Goal: Task Accomplishment & Management: Complete application form

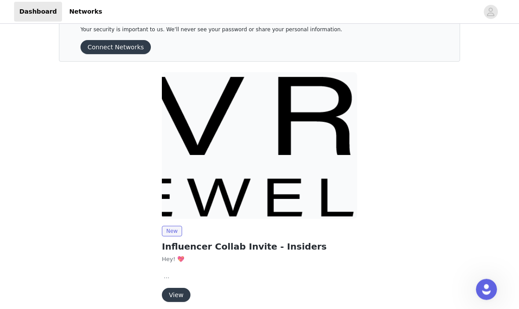
scroll to position [33, 0]
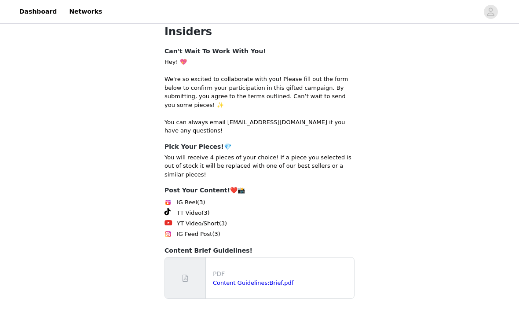
scroll to position [126, 0]
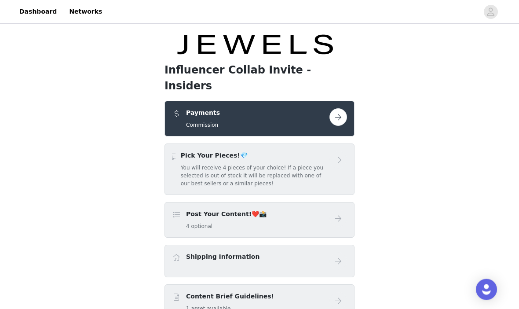
scroll to position [48, 0]
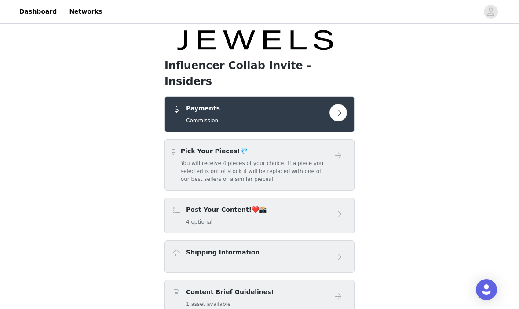
click at [324, 147] on div "Pick Your Pieces!💎 You will receive 4 pieces of your choice! If a piece you sel…" at bounding box center [255, 165] width 149 height 37
click at [344, 104] on button "button" at bounding box center [339, 113] width 18 height 18
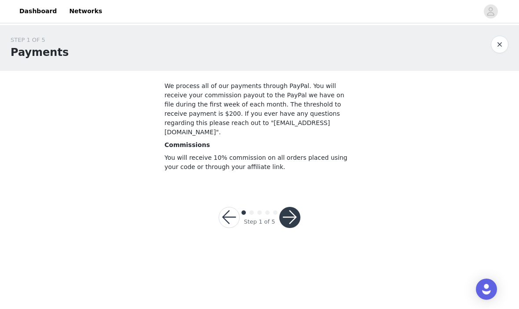
click at [286, 207] on button "button" at bounding box center [289, 217] width 21 height 21
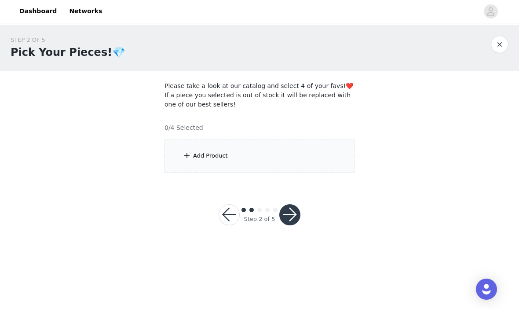
click at [172, 144] on div "Add Product" at bounding box center [260, 156] width 190 height 33
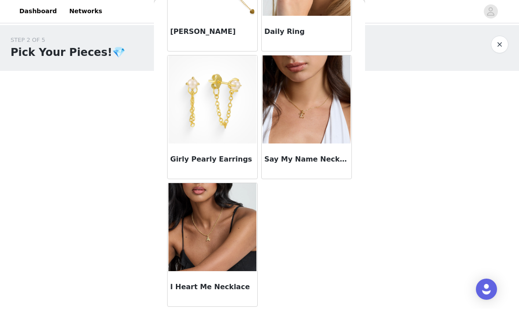
scroll to position [754, 0]
click at [285, 143] on img at bounding box center [307, 100] width 88 height 88
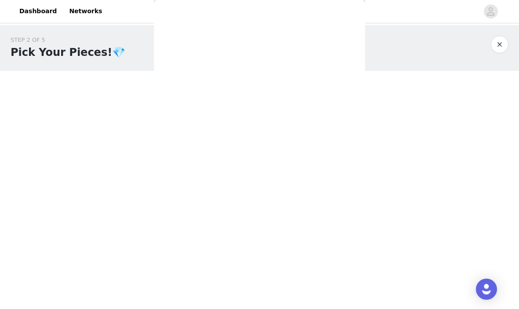
scroll to position [127, 0]
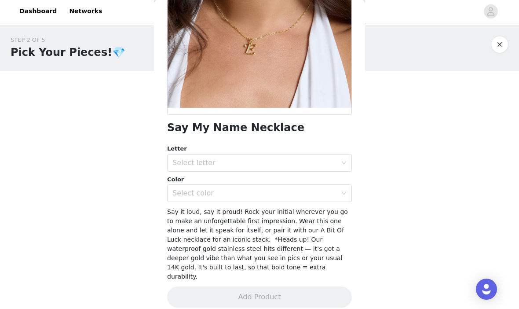
click at [196, 161] on div "Select letter" at bounding box center [255, 163] width 165 height 9
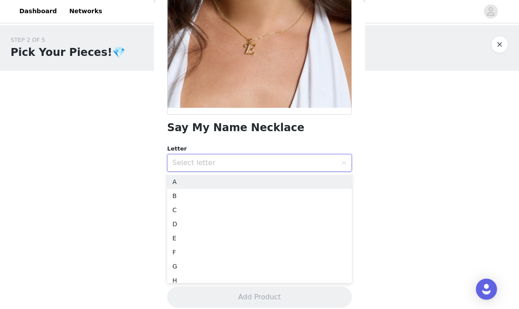
click at [178, 236] on li "E" at bounding box center [259, 238] width 185 height 14
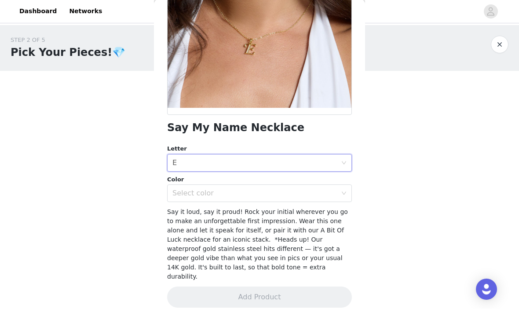
click at [181, 191] on div "Select color" at bounding box center [255, 193] width 165 height 9
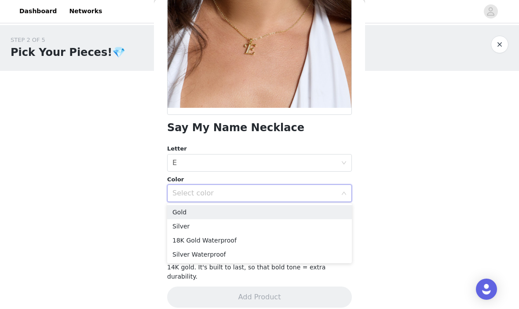
click at [181, 225] on li "Silver" at bounding box center [259, 227] width 185 height 14
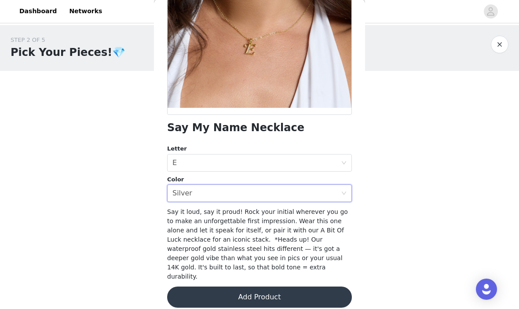
click at [257, 289] on button "Add Product" at bounding box center [259, 297] width 185 height 21
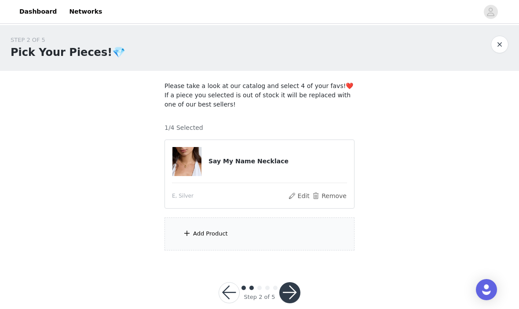
scroll to position [15, 0]
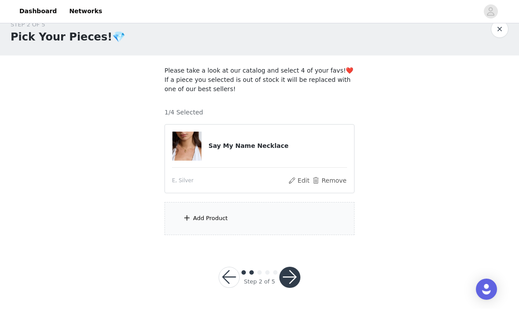
click at [260, 220] on div "Add Product" at bounding box center [260, 218] width 190 height 33
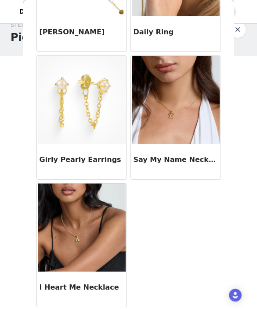
scroll to position [734, 0]
click at [62, 206] on img at bounding box center [82, 228] width 88 height 88
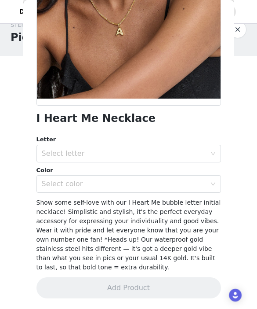
scroll to position [136, 0]
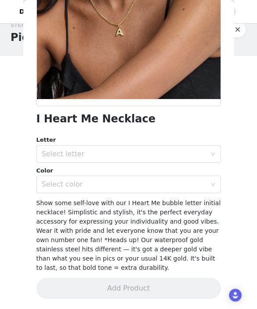
click at [205, 154] on div "Select letter" at bounding box center [124, 154] width 165 height 9
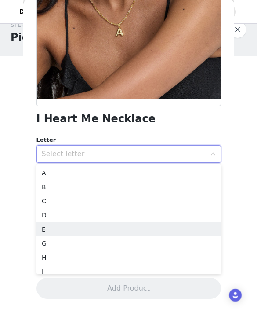
click at [161, 225] on li "E" at bounding box center [129, 229] width 185 height 14
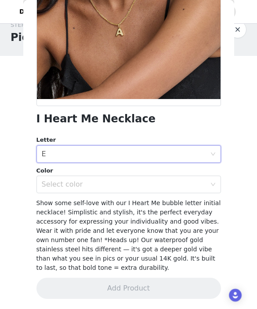
click at [183, 187] on div "Select color" at bounding box center [124, 184] width 165 height 9
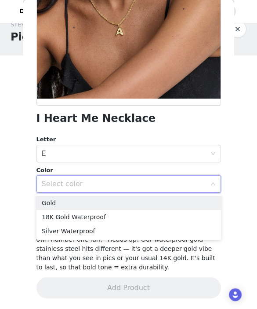
click at [171, 237] on li "Silver Waterproof" at bounding box center [129, 231] width 185 height 14
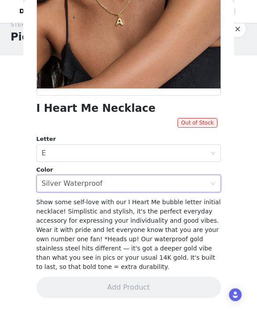
scroll to position [146, 0]
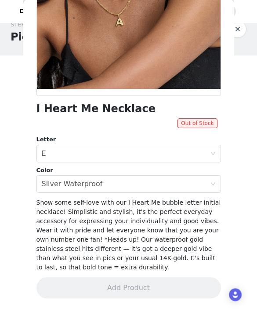
click at [195, 185] on div "Select color Silver Waterproof" at bounding box center [126, 184] width 169 height 17
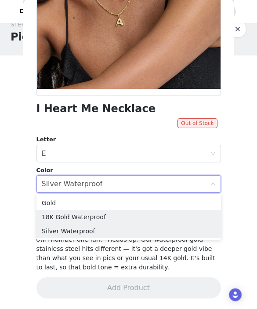
click at [179, 216] on li "18K Gold Waterproof" at bounding box center [129, 217] width 185 height 14
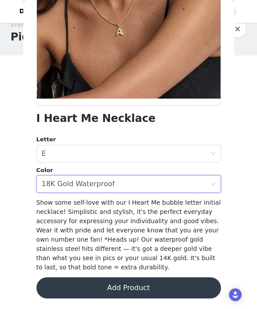
click at [214, 141] on div "Letter" at bounding box center [129, 140] width 185 height 9
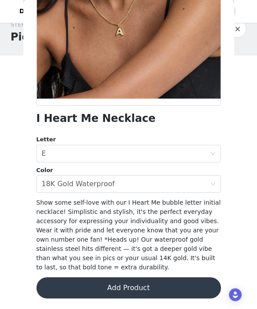
click at [203, 154] on div "Select letter E" at bounding box center [126, 154] width 169 height 17
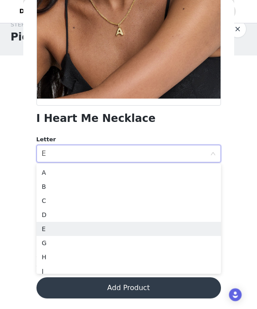
click at [213, 151] on icon "icon: close-circle" at bounding box center [213, 153] width 5 height 5
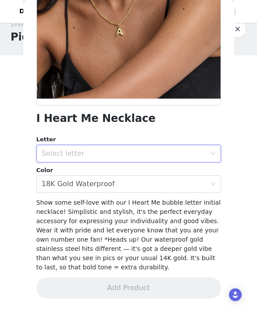
click at [196, 151] on div "Select letter" at bounding box center [124, 154] width 165 height 9
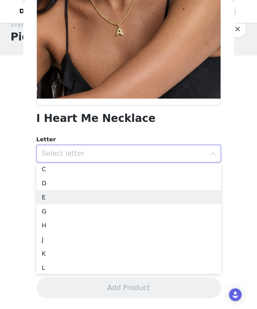
scroll to position [28, 0]
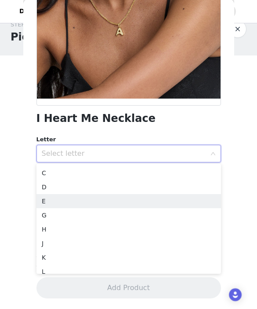
click at [143, 195] on li "E" at bounding box center [129, 202] width 185 height 14
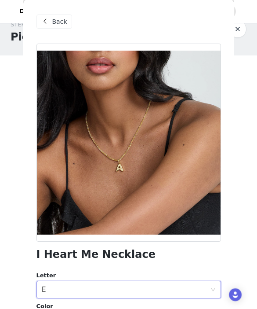
scroll to position [0, 0]
click at [59, 23] on span "Back" at bounding box center [59, 22] width 15 height 9
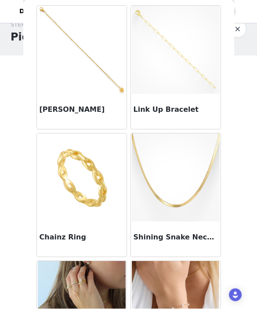
scroll to position [78, 0]
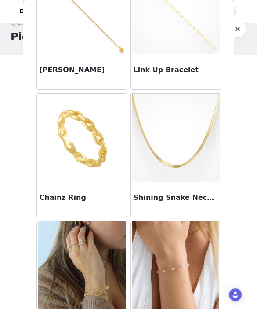
click at [198, 198] on h3 "Shining Snake Necklace" at bounding box center [176, 198] width 84 height 11
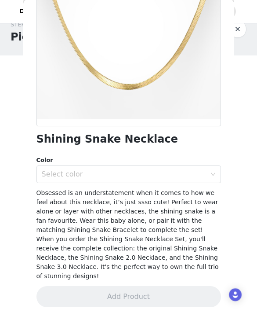
scroll to position [115, 0]
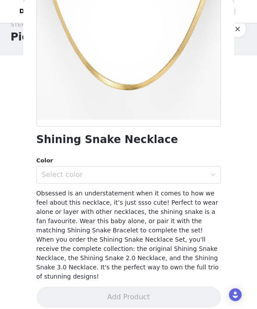
click at [240, 28] on button "button" at bounding box center [238, 30] width 18 height 18
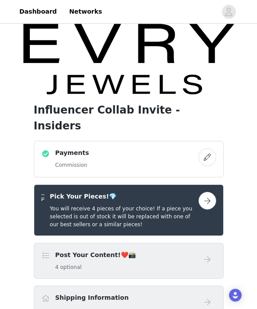
scroll to position [7, 0]
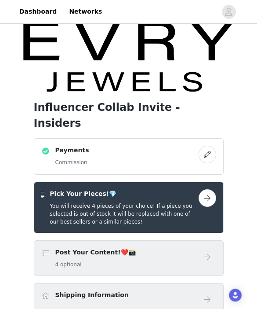
click at [206, 189] on button "button" at bounding box center [208, 198] width 18 height 18
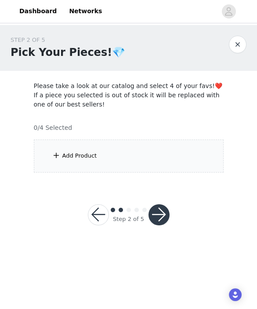
click at [162, 154] on div "Add Product" at bounding box center [129, 156] width 190 height 33
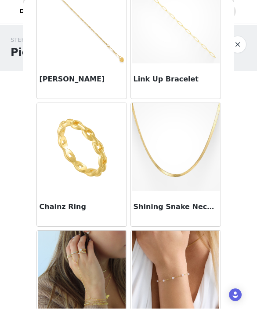
scroll to position [72, 0]
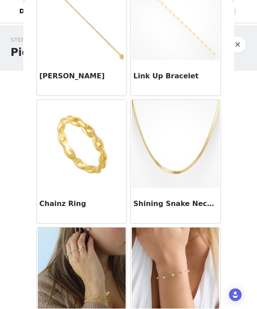
click at [95, 174] on img at bounding box center [82, 144] width 88 height 88
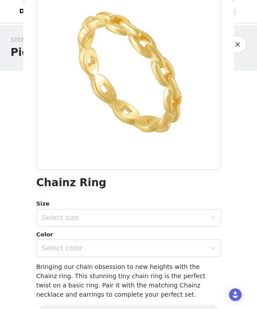
click at [129, 215] on div "Select size" at bounding box center [124, 218] width 165 height 9
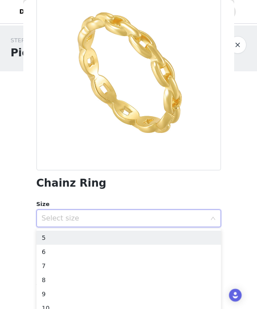
scroll to position [8, 0]
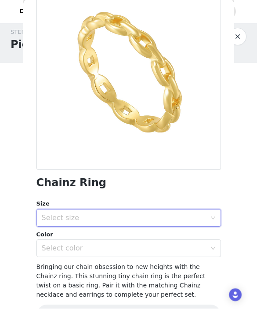
click at [158, 165] on div at bounding box center [129, 71] width 185 height 198
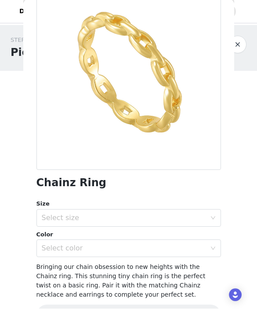
click at [235, 43] on button "button" at bounding box center [238, 45] width 18 height 18
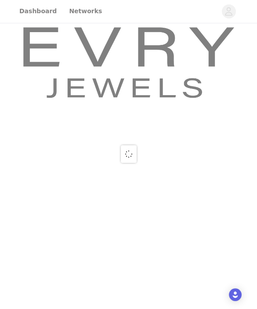
scroll to position [0, 0]
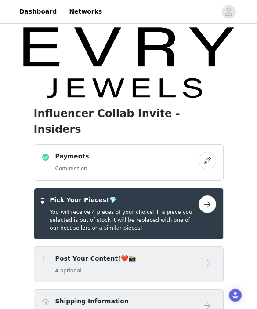
click at [212, 195] on button "button" at bounding box center [208, 204] width 18 height 18
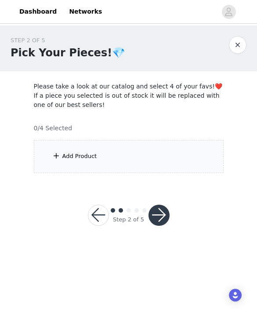
click at [141, 150] on div "Add Product" at bounding box center [129, 156] width 190 height 33
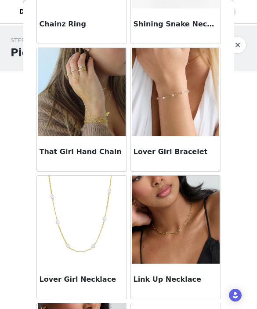
scroll to position [255, 0]
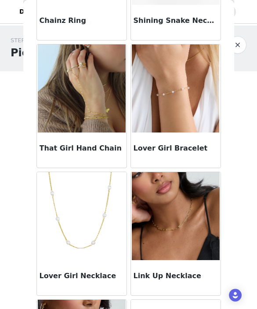
click at [189, 111] on img at bounding box center [176, 88] width 88 height 88
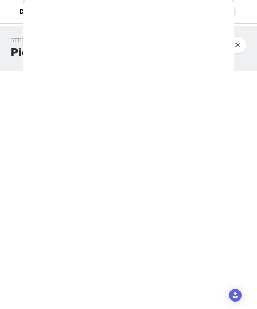
scroll to position [96, 0]
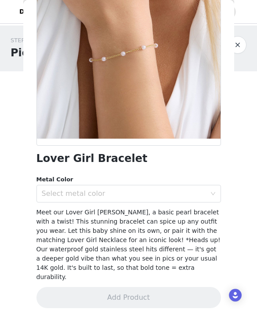
click at [165, 196] on div "Select metal color" at bounding box center [124, 193] width 165 height 9
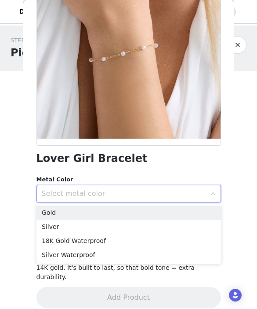
click at [116, 254] on li "Silver Waterproof" at bounding box center [129, 255] width 185 height 14
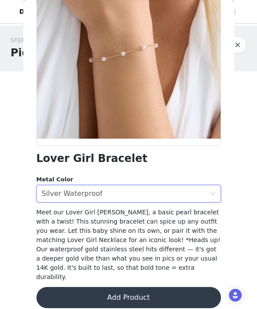
click at [114, 289] on button "Add Product" at bounding box center [129, 297] width 185 height 21
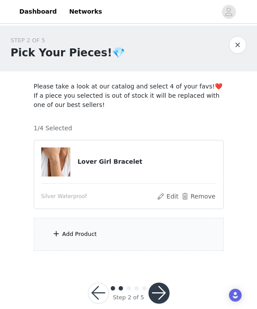
click at [124, 235] on div "Add Product" at bounding box center [129, 234] width 190 height 33
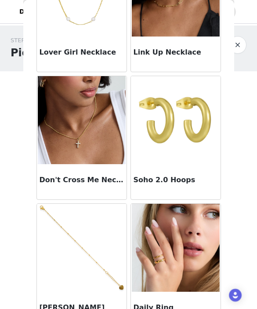
click at [109, 169] on div "Don't Cross Me Necklace" at bounding box center [82, 181] width 90 height 35
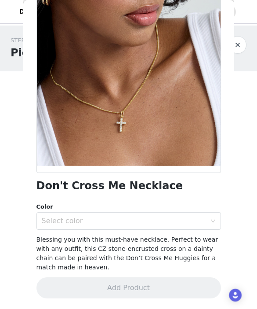
scroll to position [69, 0]
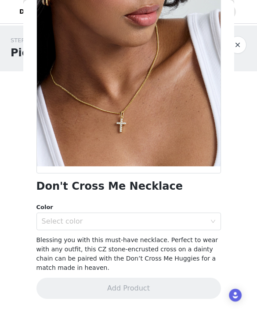
click at [137, 221] on div "Select color" at bounding box center [124, 221] width 165 height 9
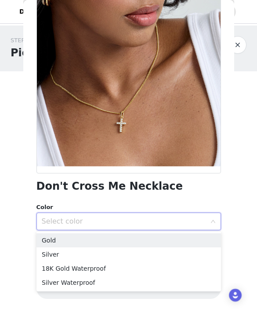
click at [111, 279] on li "Silver Waterproof" at bounding box center [129, 282] width 185 height 14
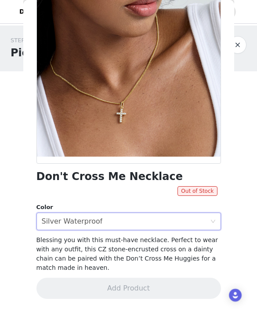
scroll to position [78, 0]
click at [143, 227] on div "Select color Silver Waterproof" at bounding box center [126, 221] width 169 height 17
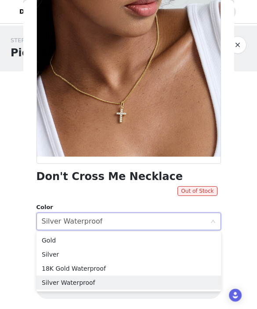
click at [123, 253] on li "Silver" at bounding box center [129, 254] width 185 height 14
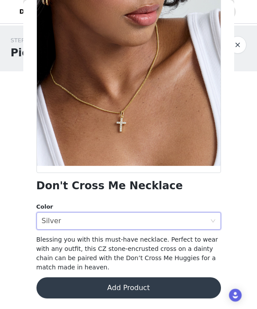
scroll to position [69, 0]
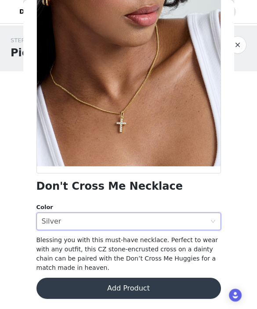
click at [117, 286] on button "Add Product" at bounding box center [129, 288] width 185 height 21
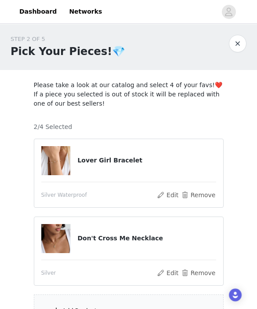
click at [100, 304] on div "Add Product" at bounding box center [129, 311] width 190 height 33
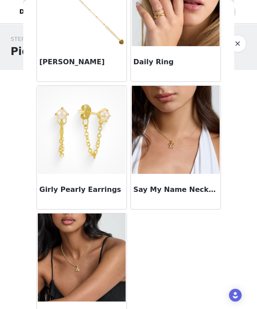
scroll to position [724, 0]
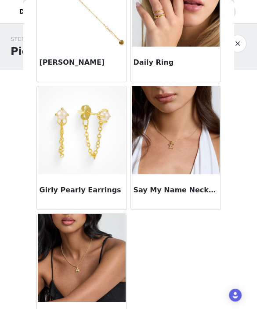
click at [185, 165] on img at bounding box center [176, 130] width 88 height 88
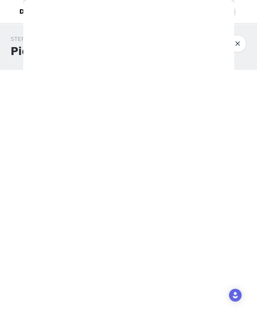
scroll to position [96, 0]
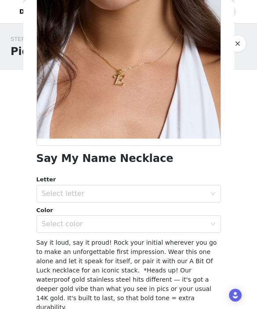
click at [181, 196] on div "Select letter" at bounding box center [124, 193] width 165 height 9
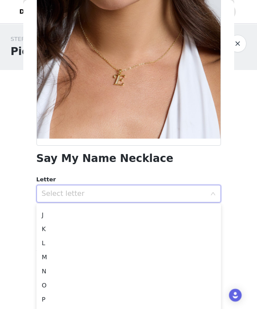
scroll to position [126, 0]
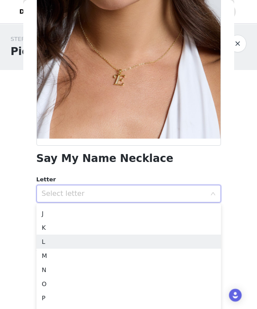
click at [106, 241] on li "L" at bounding box center [129, 242] width 185 height 14
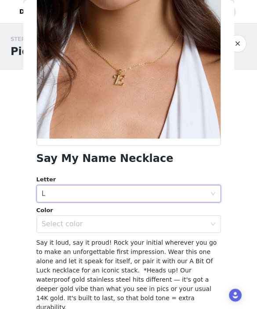
click at [121, 220] on div "Select color" at bounding box center [124, 224] width 165 height 9
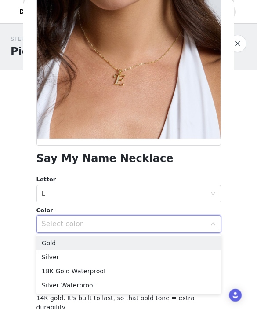
click at [110, 286] on li "Silver Waterproof" at bounding box center [129, 285] width 185 height 14
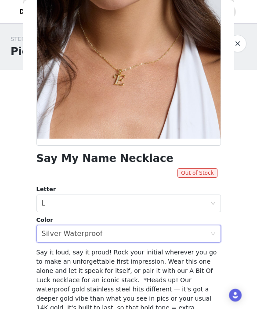
click at [195, 203] on div "Select letter L" at bounding box center [126, 203] width 169 height 17
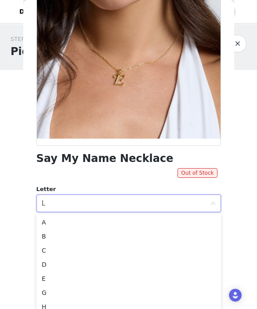
scroll to position [0, 0]
click at [80, 276] on li "E" at bounding box center [129, 279] width 185 height 14
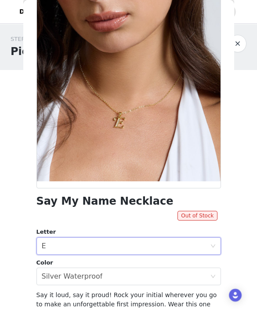
scroll to position [53, 0]
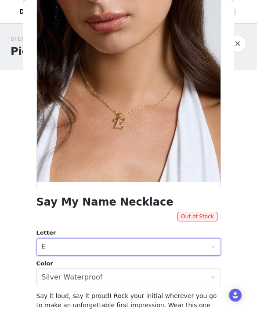
click at [119, 282] on div "Select color Silver Waterproof" at bounding box center [126, 277] width 169 height 17
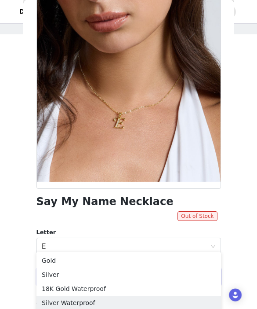
scroll to position [37, 0]
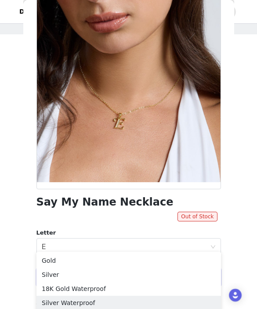
click at [108, 275] on li "Silver" at bounding box center [129, 275] width 185 height 14
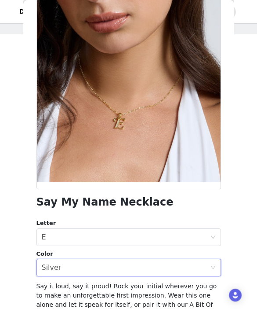
click at [219, 237] on div "Select letter E" at bounding box center [129, 237] width 185 height 18
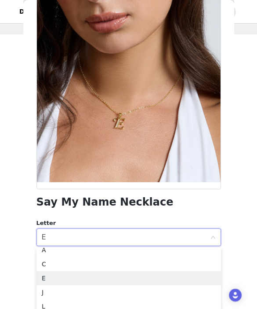
scroll to position [6, 0]
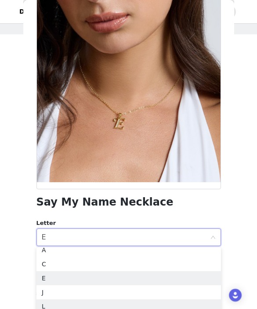
click at [78, 306] on li "L" at bounding box center [129, 306] width 185 height 14
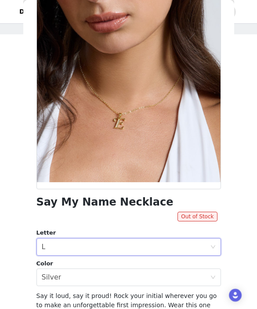
click at [214, 248] on icon "icon: close-circle" at bounding box center [213, 246] width 5 height 5
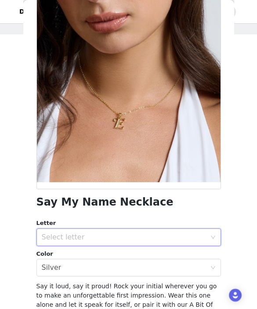
click at [170, 241] on div "Select letter" at bounding box center [124, 237] width 165 height 9
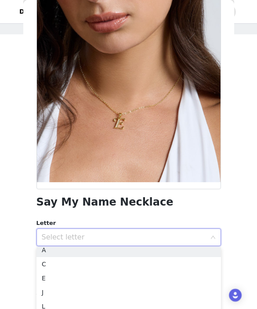
click at [71, 283] on li "E" at bounding box center [129, 278] width 185 height 14
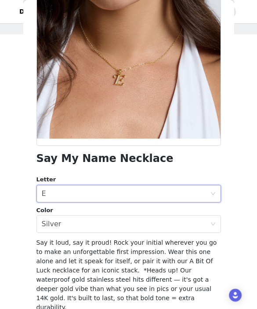
scroll to position [96, 0]
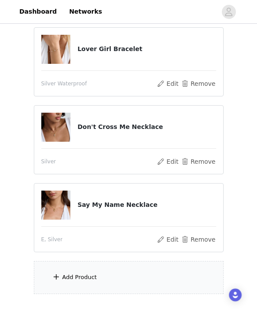
scroll to position [114, 0]
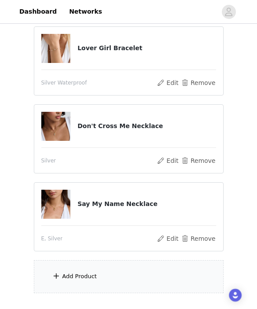
click at [94, 282] on div "Add Product" at bounding box center [129, 276] width 190 height 33
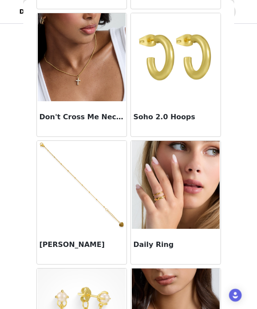
scroll to position [546, 0]
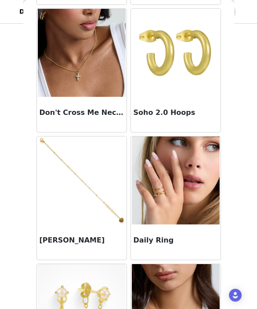
click at [189, 211] on img at bounding box center [176, 180] width 88 height 88
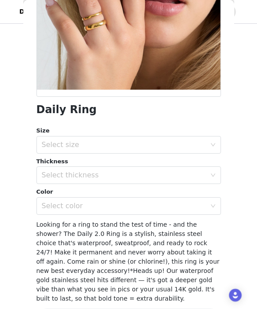
scroll to position [133, 0]
click at [121, 147] on div "Select size" at bounding box center [124, 144] width 165 height 9
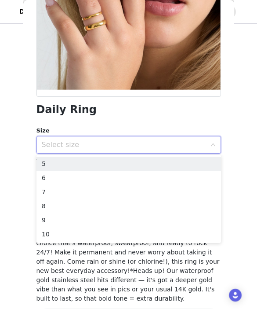
scroll to position [141, 0]
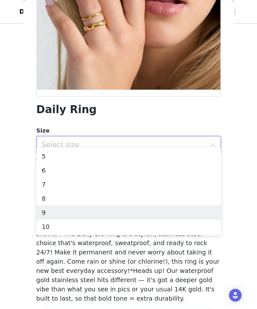
click at [86, 210] on li "9" at bounding box center [129, 213] width 185 height 14
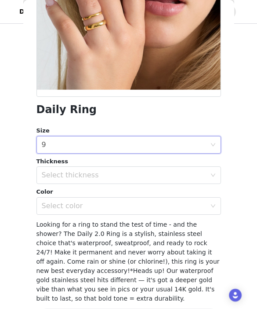
click at [160, 177] on div "Select thickness" at bounding box center [124, 175] width 165 height 9
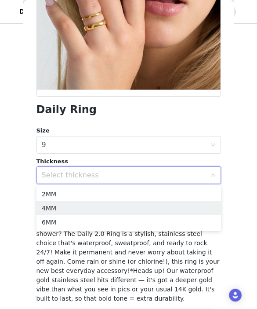
click at [105, 204] on li "4MM" at bounding box center [129, 208] width 185 height 14
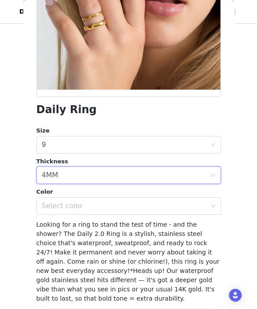
click at [121, 202] on div "Select color" at bounding box center [124, 206] width 165 height 9
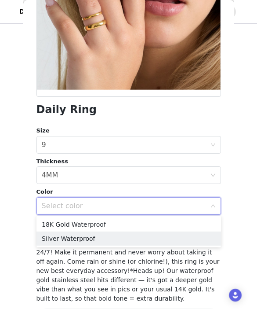
click at [98, 242] on li "Silver Waterproof" at bounding box center [129, 238] width 185 height 14
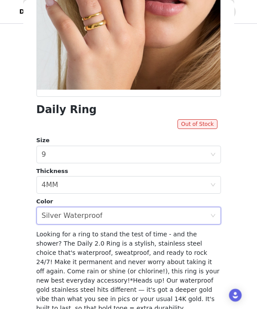
click at [114, 217] on div "Select color Silver Waterproof" at bounding box center [126, 215] width 169 height 17
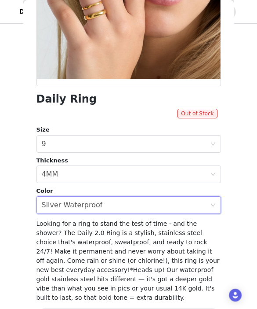
scroll to position [155, 0]
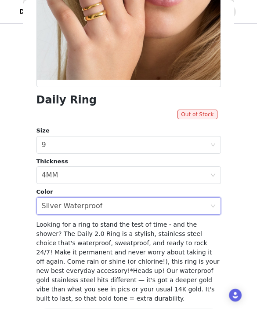
click at [227, 208] on div "Back Daily Ring Out of Stock Size Select size 9 Thickness Select thickness 4MM …" at bounding box center [128, 154] width 211 height 309
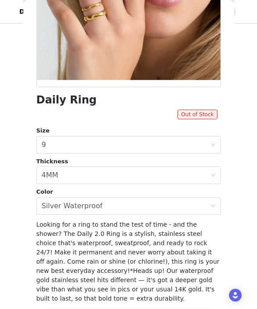
click at [127, 210] on div "Select color Silver Waterproof" at bounding box center [126, 206] width 169 height 17
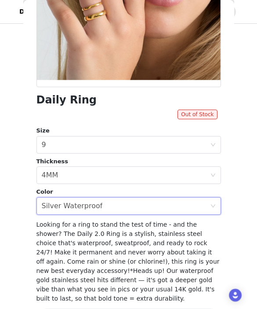
click at [171, 172] on div "Select thickness 4MM" at bounding box center [126, 175] width 169 height 17
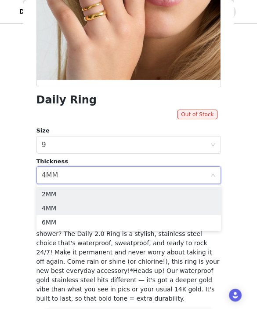
click at [130, 193] on li "2MM" at bounding box center [129, 194] width 185 height 14
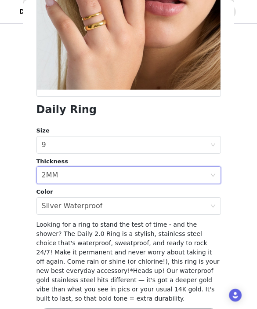
click at [91, 253] on span "Looking for a ring to stand the test of time - and the shower? The Daily 2.0 Ri…" at bounding box center [129, 261] width 184 height 81
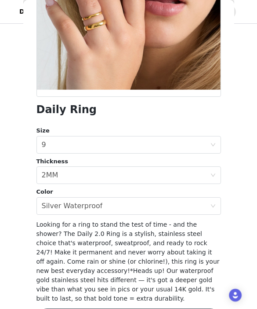
click at [173, 177] on div "Select thickness 2MM" at bounding box center [126, 175] width 169 height 17
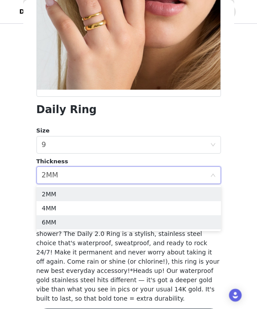
click at [107, 220] on li "6MM" at bounding box center [129, 222] width 185 height 14
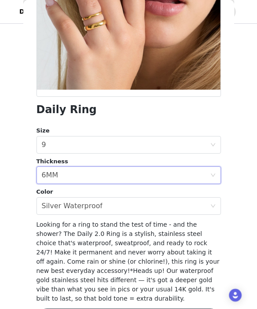
click at [153, 175] on div "Select thickness 6MM" at bounding box center [126, 175] width 169 height 17
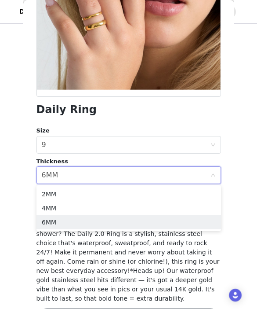
click at [111, 209] on li "4MM" at bounding box center [129, 208] width 185 height 14
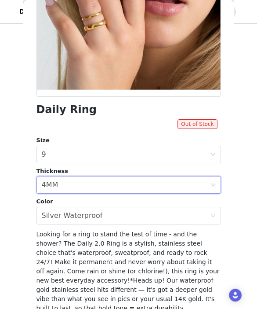
click at [141, 183] on div "Select thickness 4MM" at bounding box center [126, 184] width 169 height 17
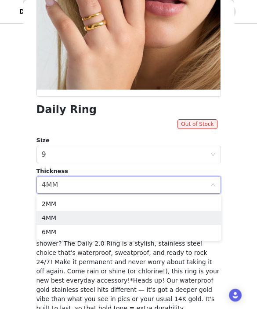
click at [110, 204] on li "2MM" at bounding box center [129, 204] width 185 height 14
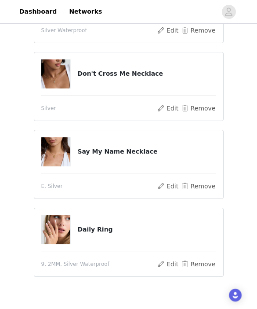
scroll to position [162, 0]
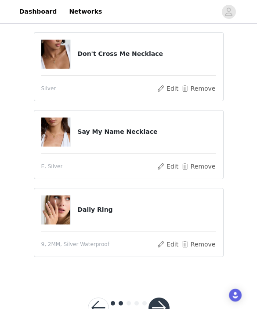
click at [158, 302] on button "button" at bounding box center [159, 307] width 21 height 21
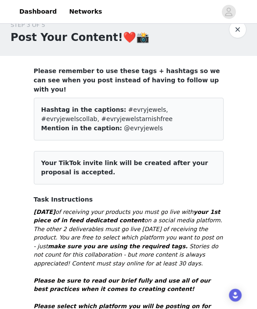
scroll to position [17, 0]
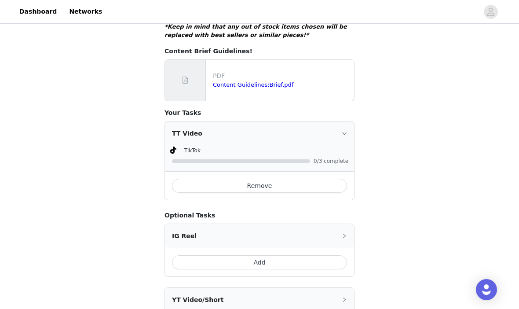
click at [327, 158] on span "0/3 complete" at bounding box center [331, 160] width 35 height 5
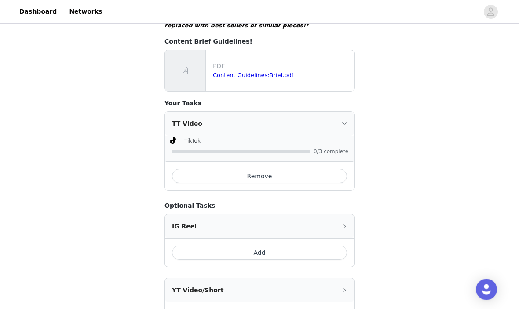
scroll to position [474, 0]
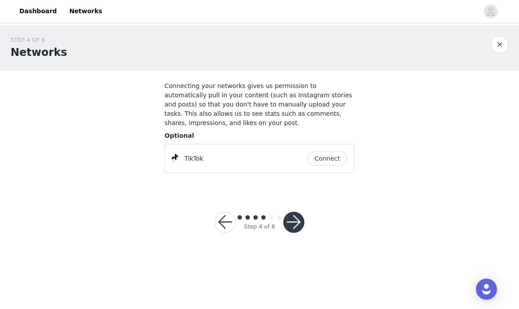
click at [327, 158] on button "Connect" at bounding box center [328, 159] width 40 height 14
click at [296, 219] on button "button" at bounding box center [293, 222] width 21 height 21
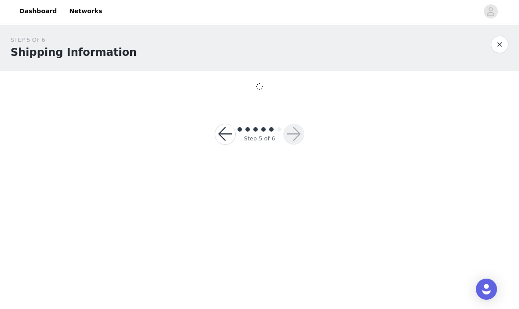
scroll to position [0, 0]
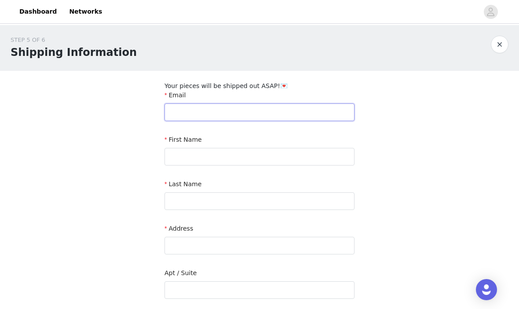
click at [328, 108] on input "text" at bounding box center [260, 112] width 190 height 18
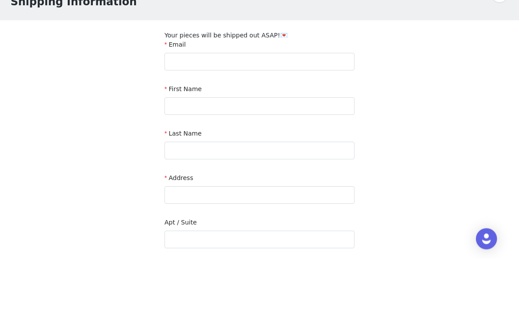
scroll to position [51, 0]
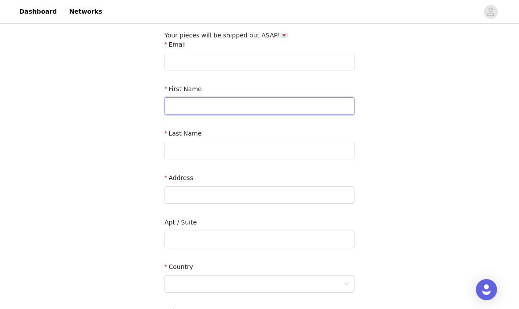
click at [177, 110] on input "text" at bounding box center [260, 106] width 190 height 18
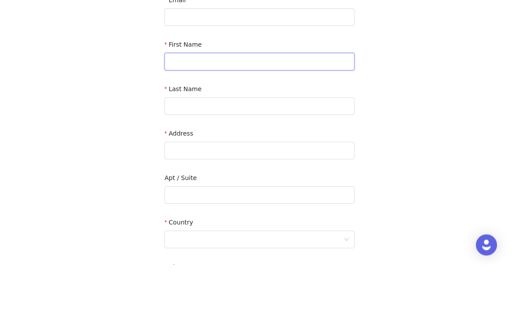
type input "Ella"
type input "Roche"
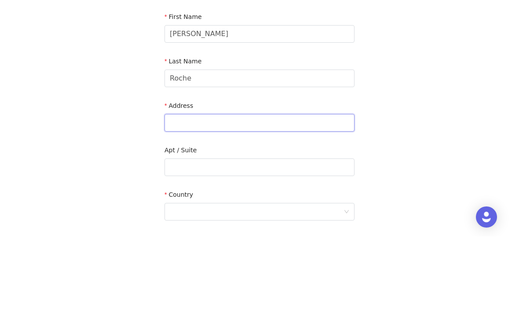
click at [259, 187] on input "text" at bounding box center [260, 196] width 190 height 18
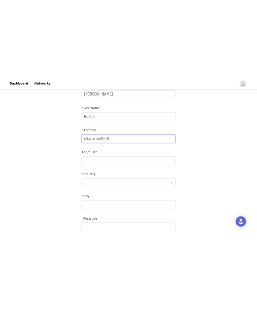
scroll to position [0, 0]
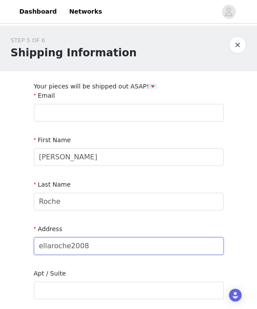
type input "ellaroche2008"
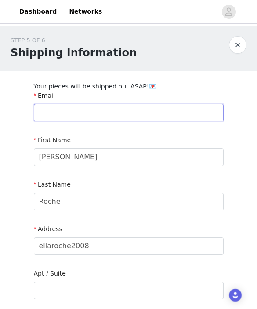
click at [161, 111] on input "text" at bounding box center [129, 113] width 190 height 18
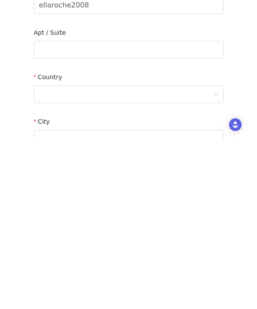
scroll to position [88, 0]
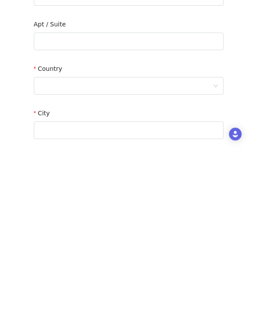
type input "ellaroche2008@icloud.com"
click at [129, 239] on div at bounding box center [126, 247] width 174 height 17
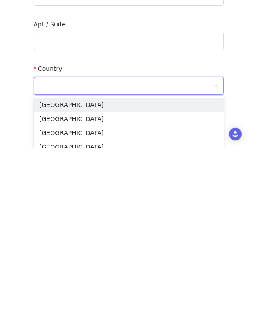
click at [124, 287] on li "United Kingdom" at bounding box center [129, 294] width 190 height 14
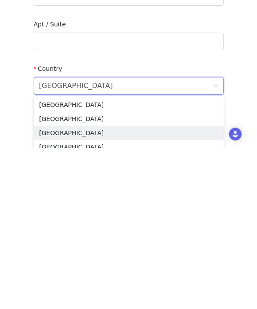
scroll to position [225, 0]
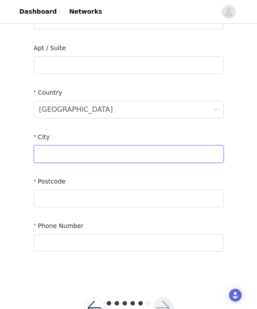
click at [124, 146] on input "text" at bounding box center [129, 154] width 190 height 18
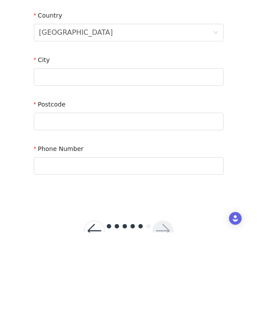
type input "United Kingdom"
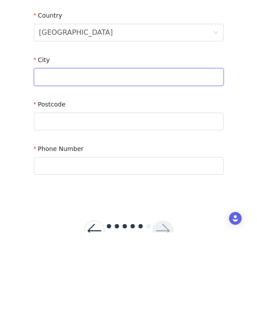
type input "Kenilworth, Warwick"
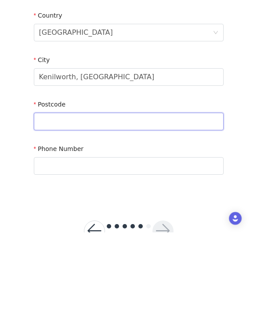
type input "CV8 2EQ"
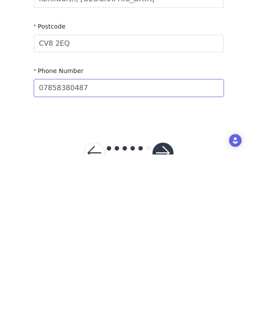
scroll to position [256, 0]
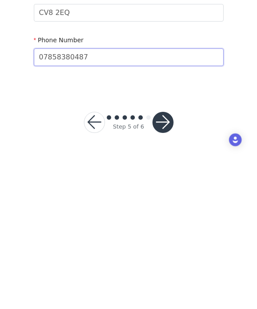
type input "07858380487"
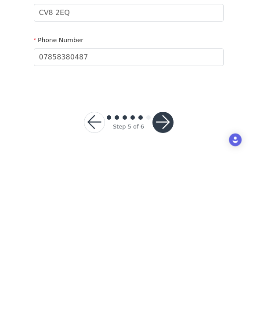
click at [162, 267] on button "button" at bounding box center [163, 277] width 21 height 21
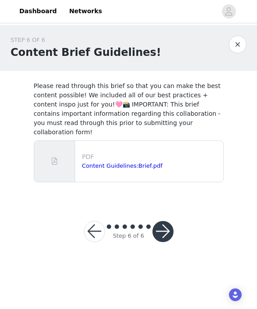
click at [141, 163] on link "Content Guidelines:Brief.pdf" at bounding box center [122, 166] width 81 height 7
click at [148, 164] on link "Content Guidelines:Brief.pdf" at bounding box center [122, 166] width 81 height 7
click at [162, 235] on button "button" at bounding box center [163, 231] width 21 height 21
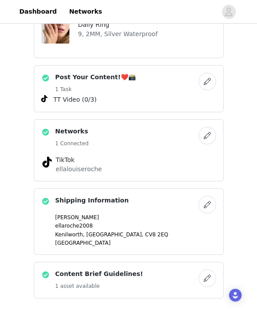
scroll to position [325, 0]
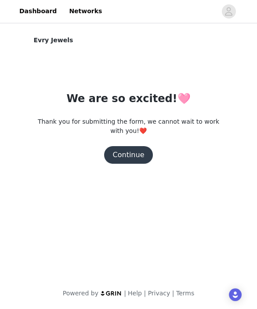
click at [139, 153] on button "Continue" at bounding box center [128, 156] width 49 height 18
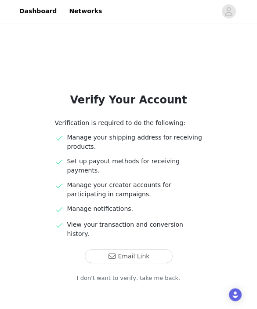
scroll to position [0, 0]
click at [148, 249] on button "Email Link" at bounding box center [129, 256] width 88 height 14
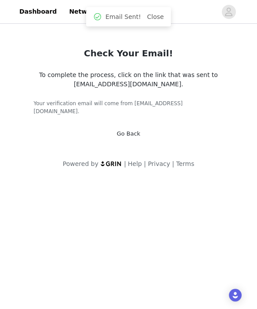
click at [144, 282] on body "Dashboard Networks Check Your Email! To complete the process, click on the link…" at bounding box center [128, 154] width 257 height 309
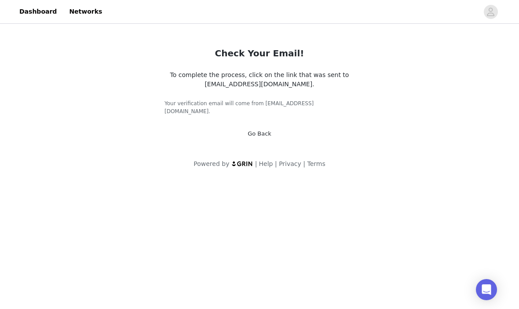
click at [249, 161] on img at bounding box center [242, 164] width 22 height 6
click at [315, 224] on body "Dashboard Networks Check Your Email! To complete the process, click on the link…" at bounding box center [259, 154] width 519 height 309
click at [493, 11] on icon "avatar" at bounding box center [491, 12] width 8 height 14
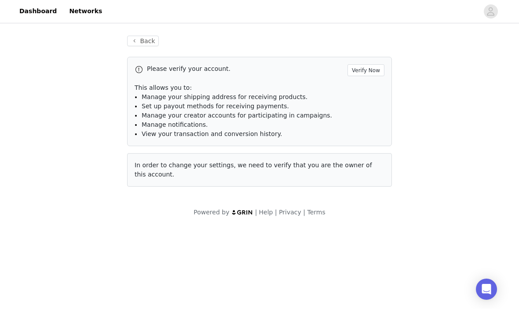
click at [365, 75] on button "Verify Now" at bounding box center [366, 71] width 37 height 12
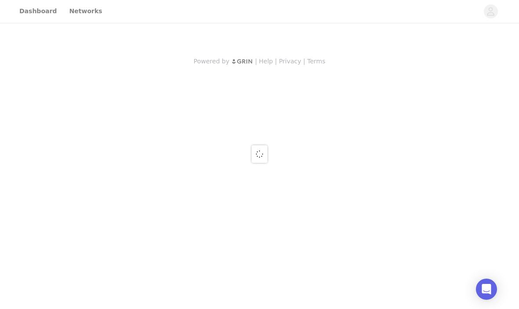
scroll to position [0, 0]
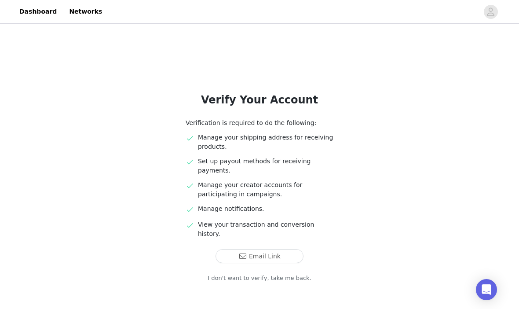
click at [239, 249] on button "Email Link" at bounding box center [260, 256] width 88 height 14
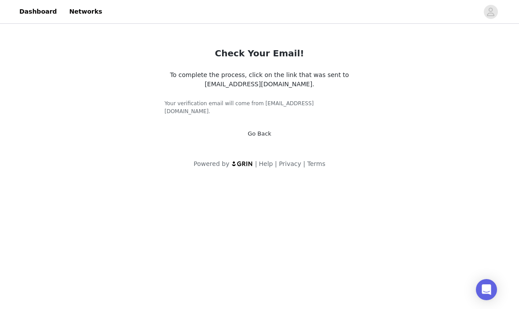
click at [494, 5] on icon "avatar" at bounding box center [491, 12] width 8 height 14
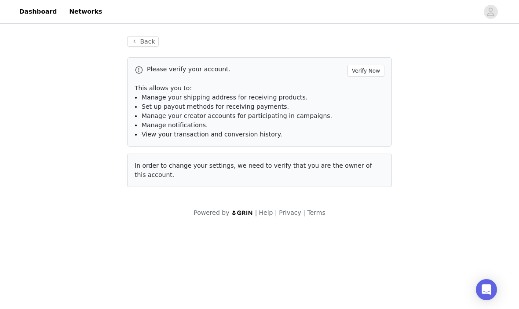
click at [368, 67] on button "Verify Now" at bounding box center [366, 71] width 37 height 12
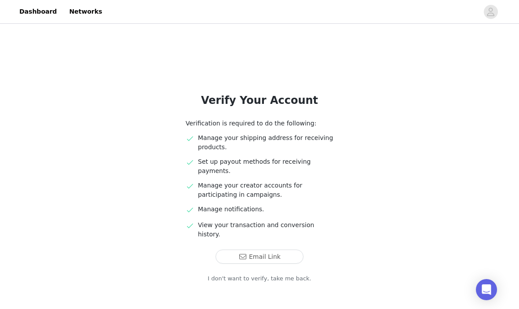
click at [227, 253] on button "Email Link" at bounding box center [260, 257] width 88 height 14
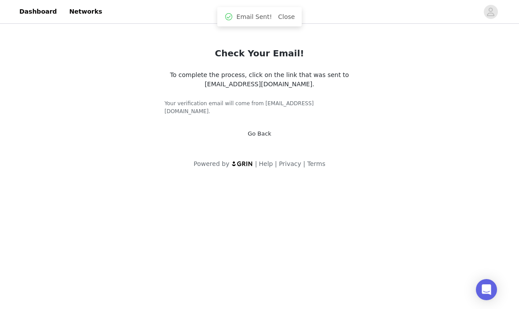
click at [256, 13] on span "Email Sent!" at bounding box center [255, 16] width 36 height 9
click at [244, 19] on span "Email Sent!" at bounding box center [255, 16] width 36 height 9
click at [256, 130] on link "Go Back" at bounding box center [260, 133] width 24 height 7
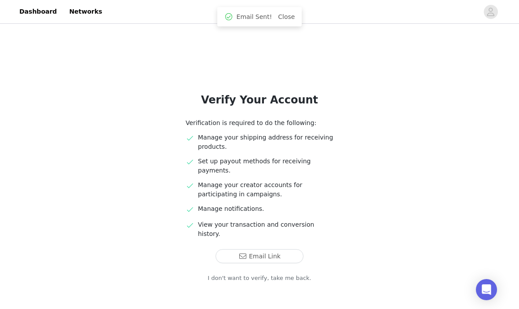
scroll to position [24, 0]
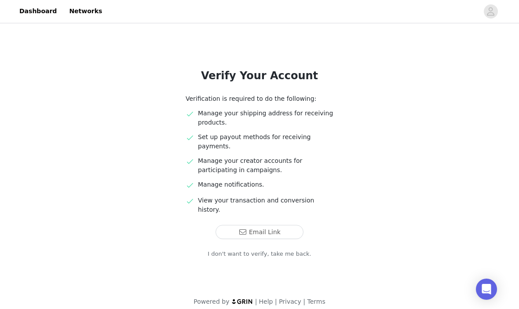
click at [244, 225] on button "Email Link" at bounding box center [260, 232] width 88 height 14
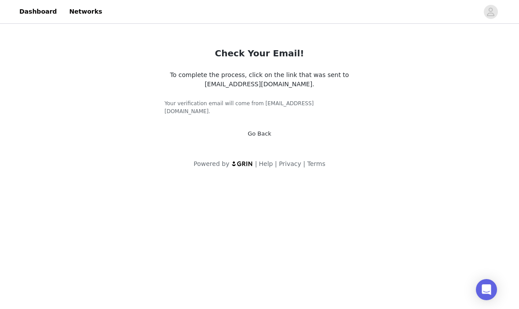
click at [104, 131] on div "Check Your Email! To complete the process, click on the link that was sent to e…" at bounding box center [259, 103] width 519 height 154
click at [92, 117] on div "Check Your Email! To complete the process, click on the link that was sent to e…" at bounding box center [259, 103] width 519 height 154
click at [0, 80] on div "Check Your Email! To complete the process, click on the link that was sent to e…" at bounding box center [259, 103] width 519 height 154
click at [4, 78] on div "Check Your Email! To complete the process, click on the link that was sent to e…" at bounding box center [259, 103] width 519 height 154
click at [63, 94] on div "Check Your Email! To complete the process, click on the link that was sent to e…" at bounding box center [259, 103] width 519 height 154
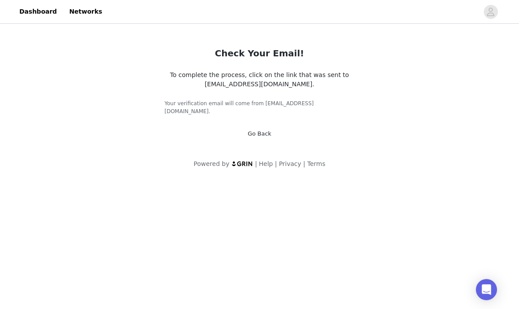
click at [84, 104] on div "Check Your Email! To complete the process, click on the link that was sent to e…" at bounding box center [259, 103] width 519 height 154
click at [255, 130] on link "Go Back" at bounding box center [260, 133] width 24 height 7
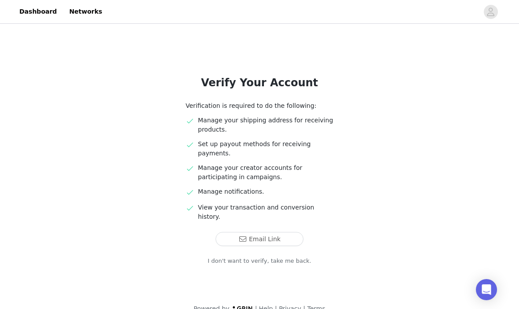
scroll to position [24, 0]
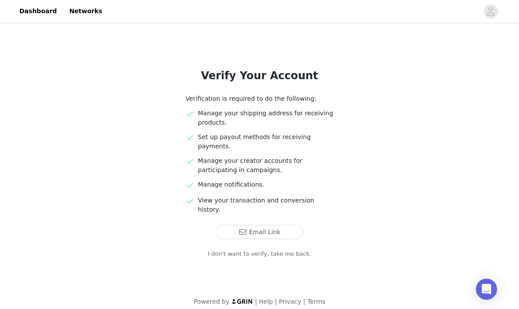
click at [237, 250] on link "I don't want to verify, take me back." at bounding box center [260, 254] width 104 height 9
click at [230, 250] on link "I don't want to verify, take me back." at bounding box center [260, 254] width 104 height 9
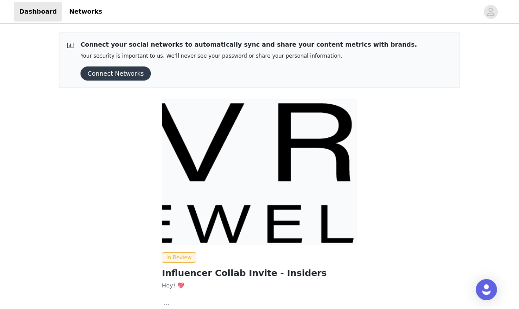
scroll to position [45, 0]
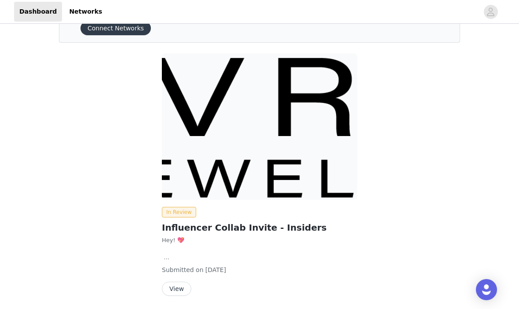
click at [187, 308] on div "Connect your social networks to automatically sync and share your content metri…" at bounding box center [259, 150] width 422 height 340
click at [183, 291] on button "View" at bounding box center [176, 289] width 29 height 14
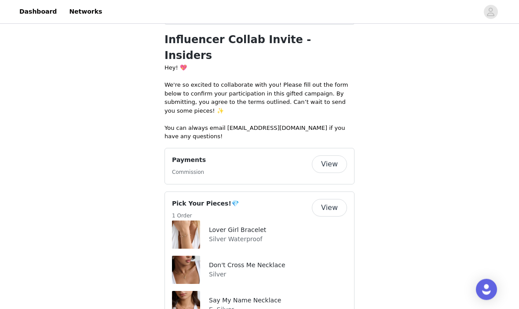
scroll to position [141, 0]
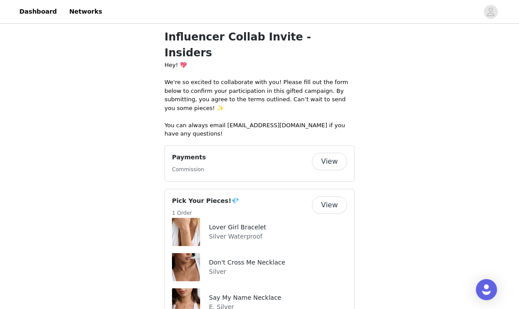
click at [332, 153] on button "View" at bounding box center [329, 162] width 35 height 18
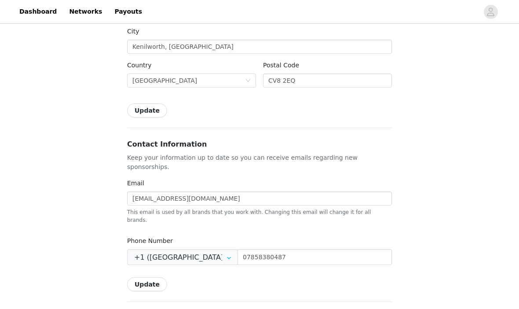
scroll to position [216, 0]
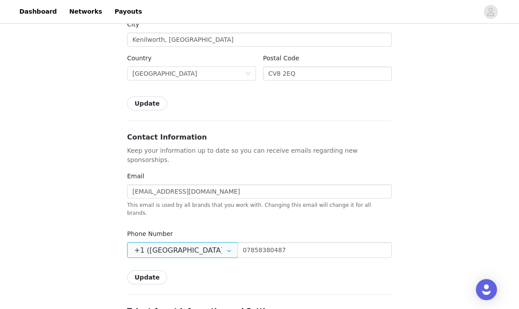
click at [152, 242] on input "+1 ([GEOGRAPHIC_DATA])" at bounding box center [182, 250] width 111 height 16
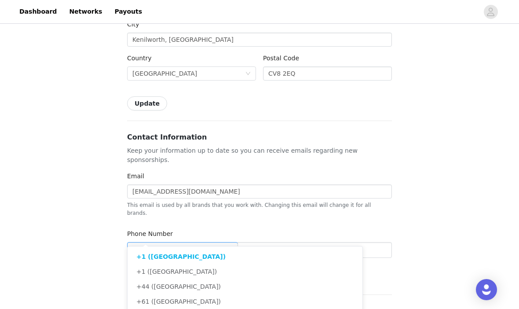
scroll to position [216, 0]
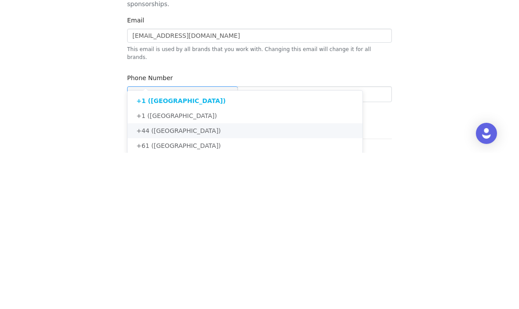
click at [143, 283] on span "+44 ([GEOGRAPHIC_DATA])" at bounding box center [178, 286] width 84 height 7
type input "+44 ([GEOGRAPHIC_DATA])"
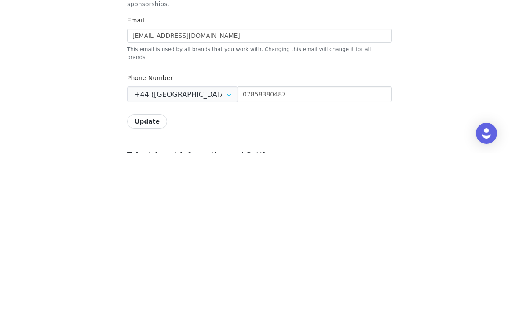
click at [146, 130] on div "Settings Shipping Info Make sure your address is up to date so you can receive …" at bounding box center [259, 216] width 265 height 749
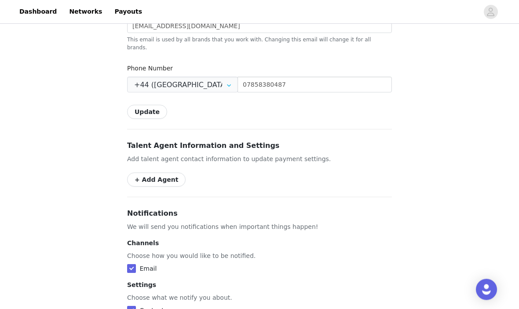
scroll to position [382, 0]
click at [150, 105] on button "Update" at bounding box center [147, 112] width 40 height 14
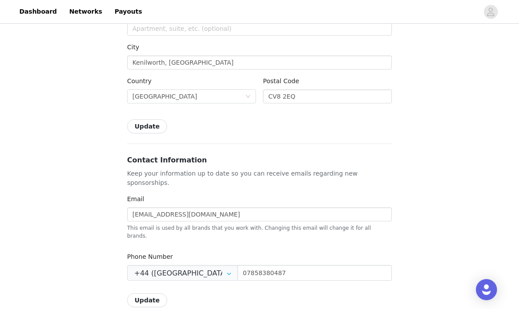
scroll to position [193, 0]
click at [136, 294] on button "Update" at bounding box center [147, 301] width 40 height 14
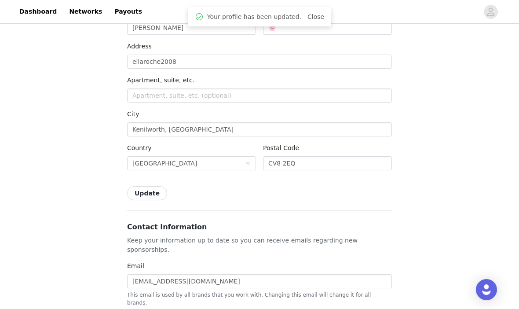
scroll to position [0, 0]
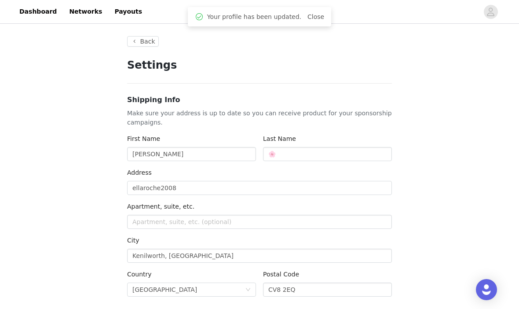
click at [143, 45] on button "Back" at bounding box center [143, 41] width 32 height 11
click at [148, 45] on button "Back" at bounding box center [143, 41] width 32 height 11
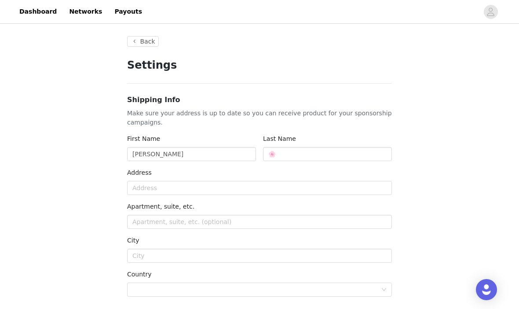
type input "+1 ([GEOGRAPHIC_DATA])"
